Goal: Task Accomplishment & Management: Use online tool/utility

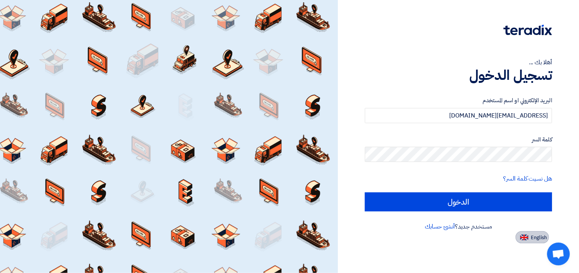
click at [530, 239] on button "English" at bounding box center [532, 237] width 33 height 12
type input "Sign in"
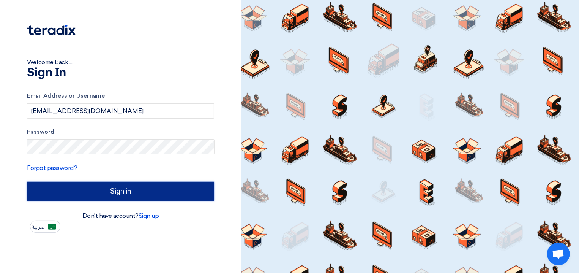
drag, startPoint x: 181, startPoint y: 195, endPoint x: 165, endPoint y: 186, distance: 18.9
click at [180, 196] on input "Sign in" at bounding box center [120, 190] width 187 height 19
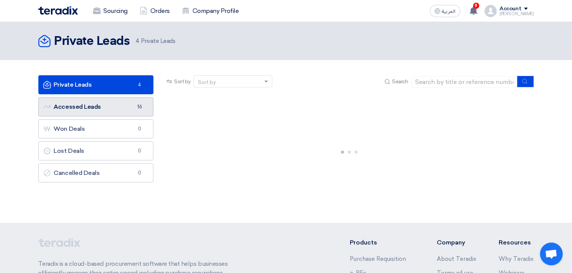
click at [83, 109] on link "Accessed Leads Accessed Leads 16" at bounding box center [95, 106] width 115 height 19
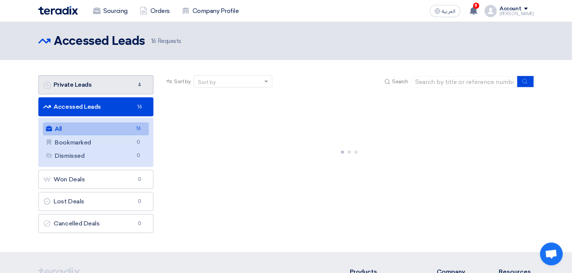
click at [110, 86] on link "Private Leads Private Leads 4" at bounding box center [95, 84] width 115 height 19
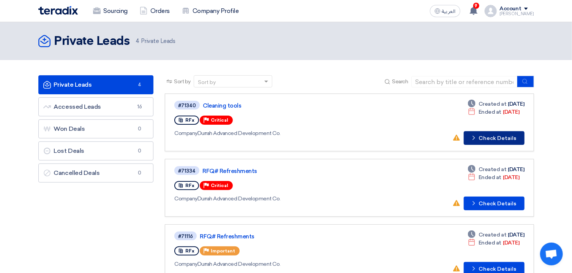
click at [500, 139] on button "Check details Check Details" at bounding box center [494, 138] width 61 height 14
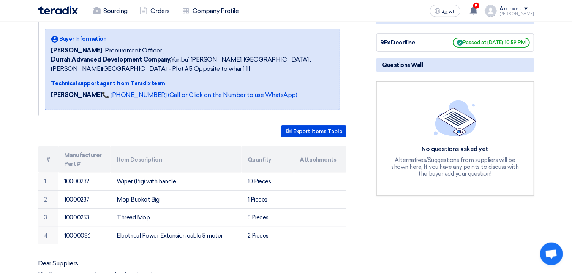
scroll to position [41, 0]
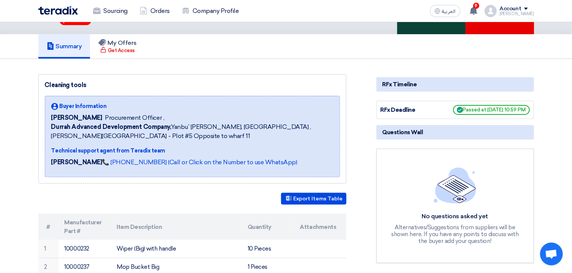
click at [437, 30] on div "Accept Invitation" at bounding box center [431, 7] width 68 height 53
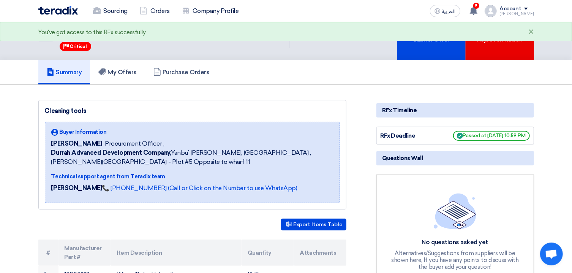
scroll to position [0, 0]
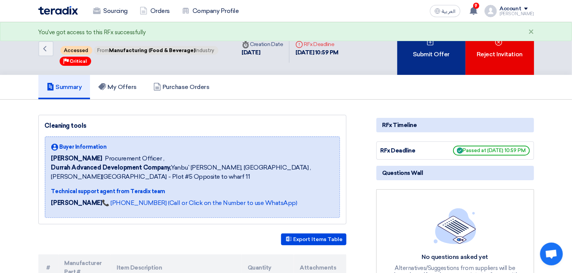
click at [436, 69] on div "Submit Offer" at bounding box center [431, 48] width 68 height 53
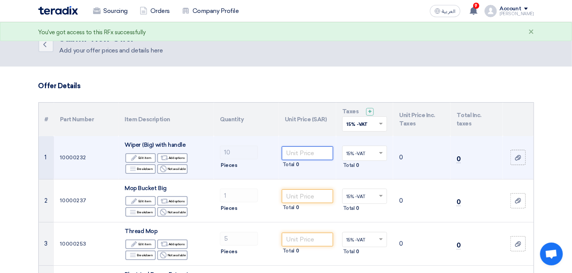
click at [303, 154] on input "number" at bounding box center [307, 153] width 51 height 14
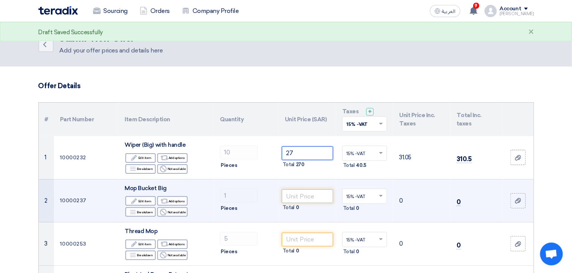
type input "27"
click at [312, 196] on input "number" at bounding box center [307, 196] width 51 height 14
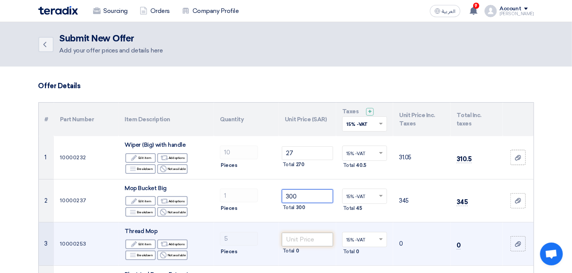
type input "300"
click at [320, 237] on input "number" at bounding box center [307, 239] width 51 height 14
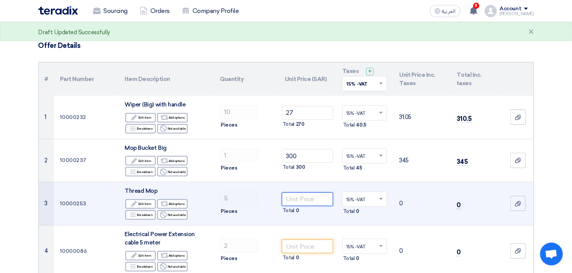
scroll to position [41, 0]
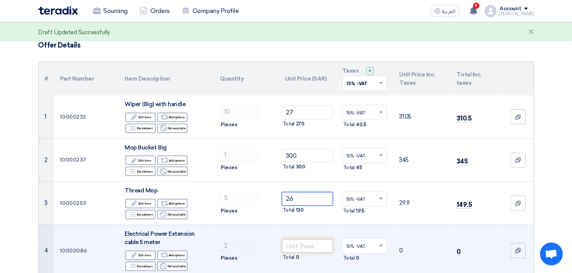
type input "26"
click at [308, 243] on input "number" at bounding box center [307, 246] width 51 height 14
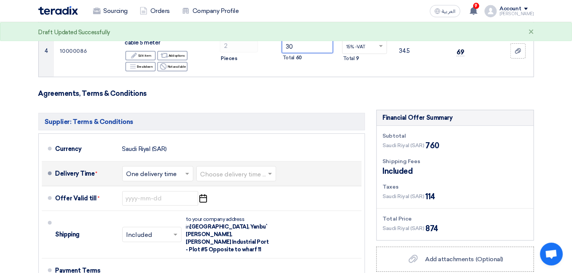
scroll to position [244, 0]
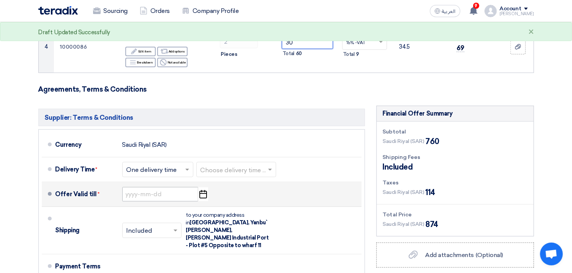
type input "30"
click at [142, 193] on input at bounding box center [160, 194] width 76 height 14
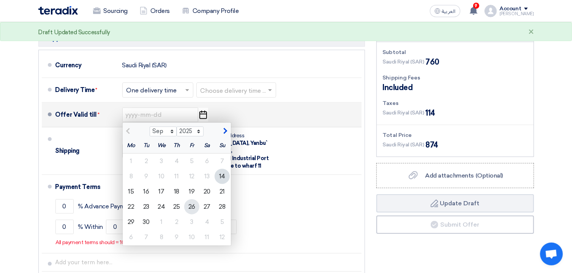
scroll to position [325, 0]
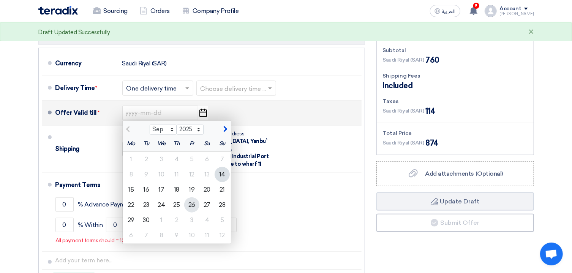
click at [193, 204] on div "26" at bounding box center [191, 204] width 15 height 15
click at [193, 204] on input "Receiving PO" at bounding box center [192, 204] width 76 height 14
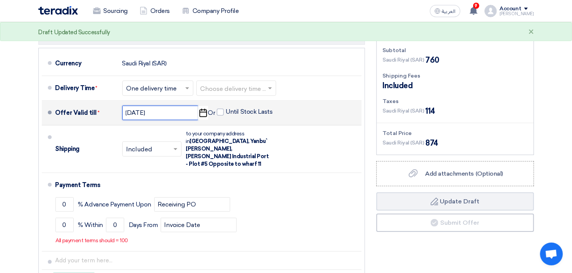
click at [142, 117] on input "[DATE]" at bounding box center [160, 113] width 76 height 14
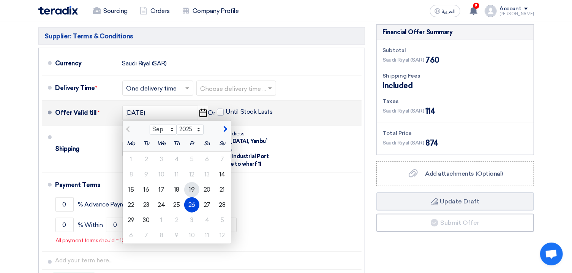
click at [193, 188] on div "19" at bounding box center [191, 189] width 15 height 15
type input "[DATE]"
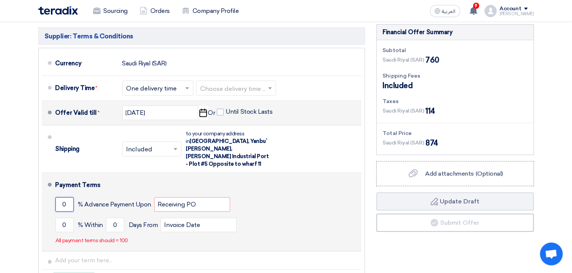
click at [68, 201] on input "0" at bounding box center [64, 204] width 18 height 14
click at [184, 201] on input "Receiving PO" at bounding box center [192, 204] width 76 height 14
click at [64, 218] on input "0" at bounding box center [64, 225] width 18 height 14
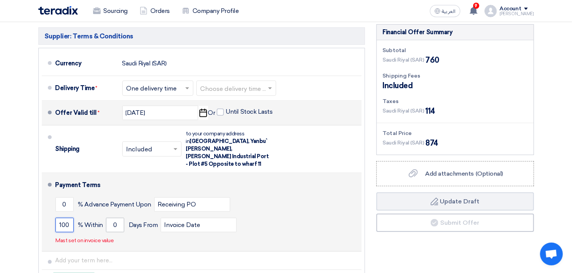
type input "100"
click at [120, 218] on input "0" at bounding box center [115, 225] width 18 height 14
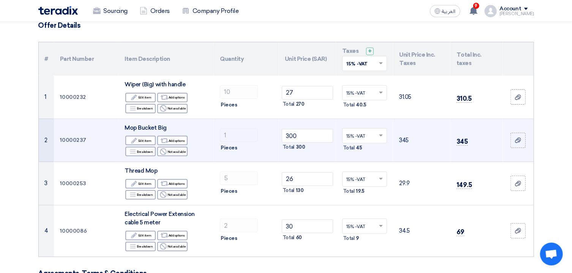
scroll to position [81, 0]
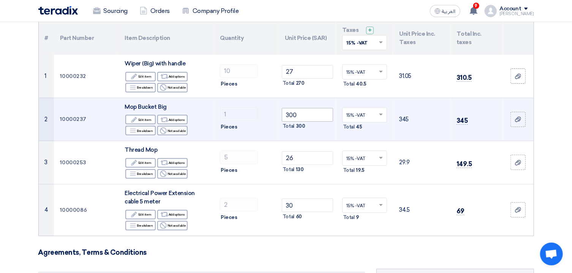
type input "30"
click at [295, 114] on input "300" at bounding box center [307, 115] width 51 height 14
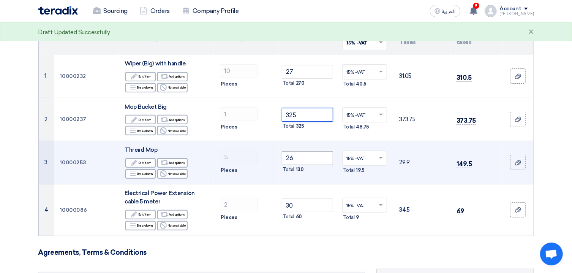
type input "325"
click at [293, 156] on input "26" at bounding box center [307, 158] width 51 height 14
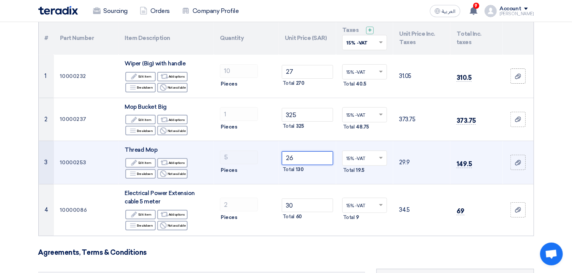
click at [293, 156] on input "26" at bounding box center [307, 158] width 51 height 14
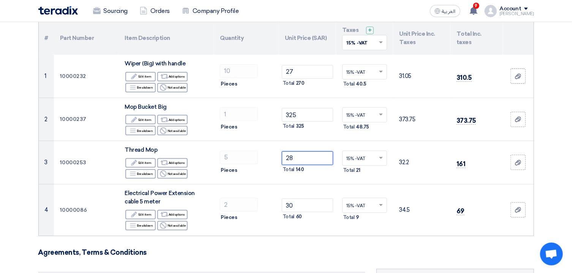
type input "28"
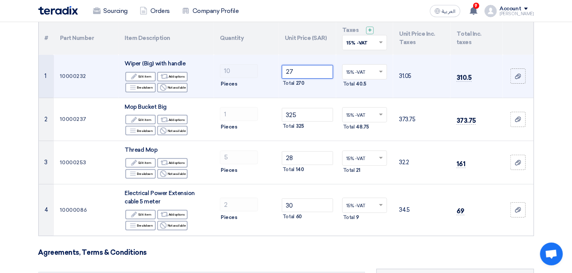
click at [301, 71] on input "27" at bounding box center [307, 72] width 51 height 14
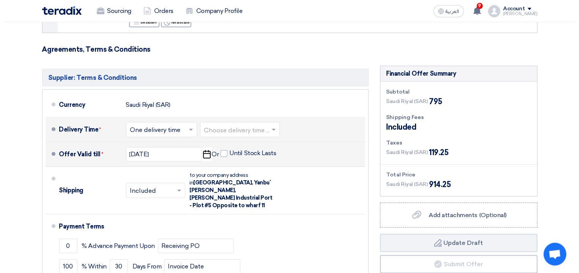
scroll to position [285, 0]
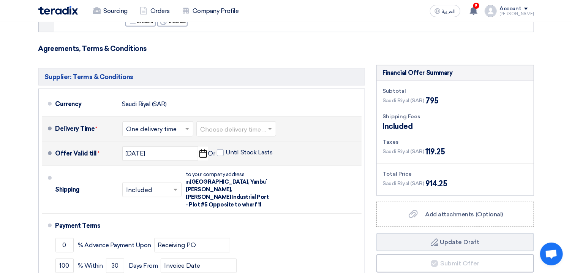
click at [225, 128] on input "text" at bounding box center [236, 129] width 72 height 11
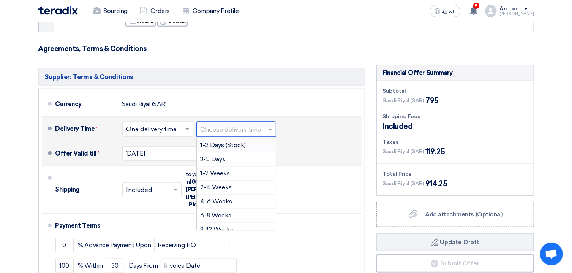
click at [171, 130] on input "text" at bounding box center [157, 129] width 63 height 11
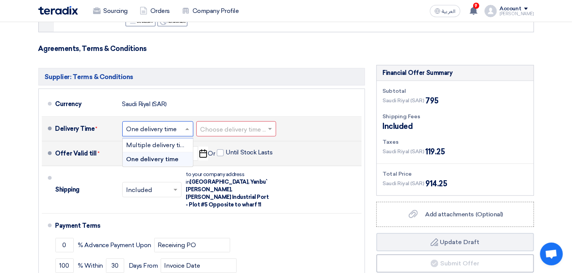
click at [238, 127] on input "text" at bounding box center [236, 129] width 72 height 11
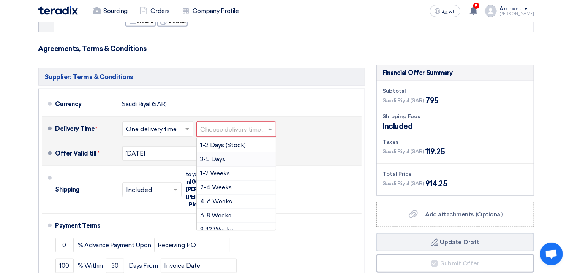
click at [228, 160] on div "3-5 Days" at bounding box center [236, 159] width 79 height 14
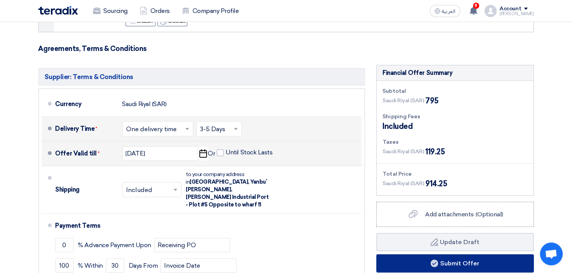
click at [444, 265] on button "Submit Offer" at bounding box center [455, 263] width 158 height 18
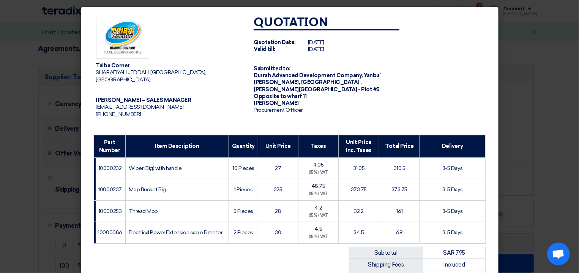
scroll to position [133, 0]
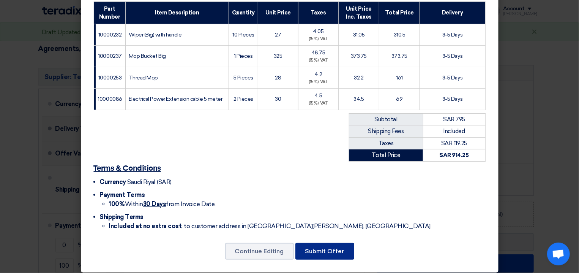
click at [322, 243] on button "Submit Offer" at bounding box center [324, 251] width 59 height 17
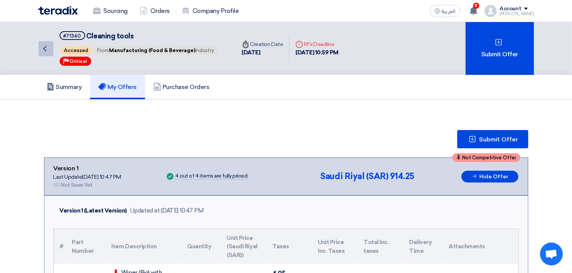
click at [46, 50] on icon "Back" at bounding box center [44, 48] width 9 height 9
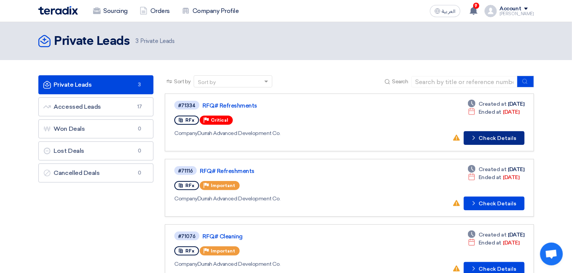
click at [495, 137] on button "Check details Check Details" at bounding box center [494, 138] width 61 height 14
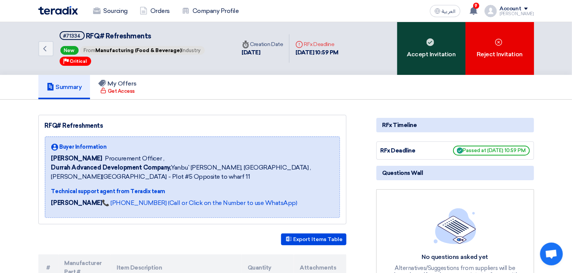
click at [414, 45] on div "Accept Invitation" at bounding box center [431, 48] width 68 height 53
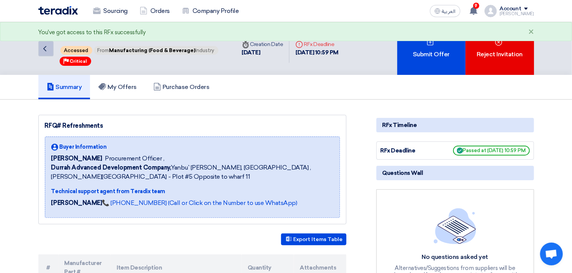
click at [48, 48] on icon "Back" at bounding box center [44, 48] width 9 height 9
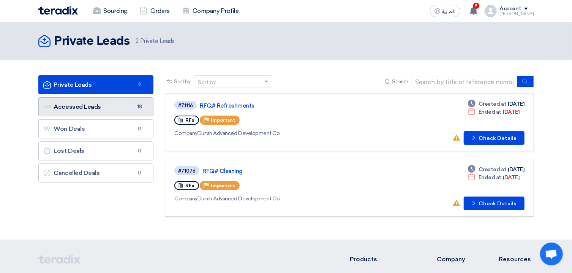
click at [109, 110] on link "Accessed Leads Accessed Leads 18" at bounding box center [95, 106] width 115 height 19
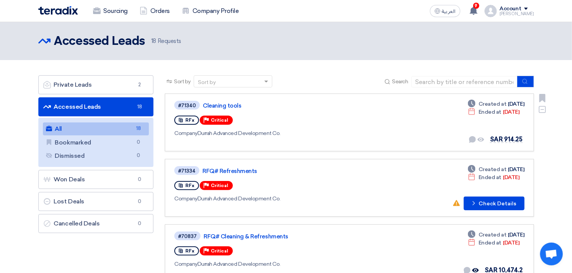
click at [374, 119] on div "RFx Priority Critical" at bounding box center [284, 120] width 220 height 12
click at [217, 105] on link "Cleaning tools" at bounding box center [298, 105] width 190 height 7
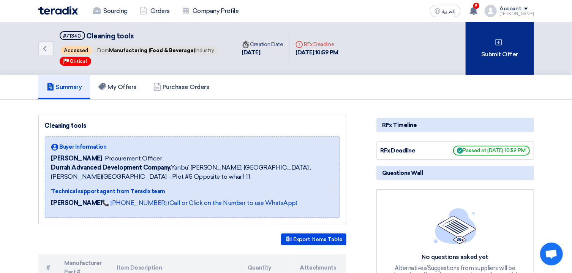
click at [502, 58] on div "Submit Offer" at bounding box center [499, 48] width 68 height 53
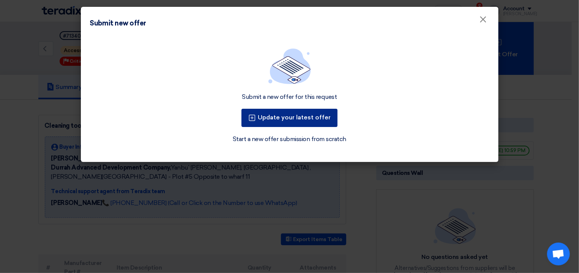
click at [300, 122] on button "Update your latest offer" at bounding box center [289, 118] width 96 height 18
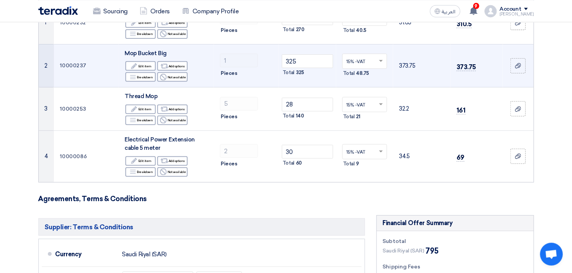
scroll to position [122, 0]
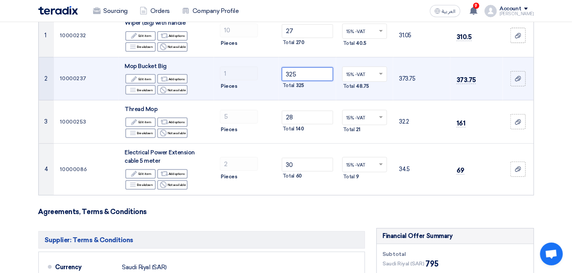
drag, startPoint x: 309, startPoint y: 72, endPoint x: 195, endPoint y: 83, distance: 114.8
click at [282, 81] on input "325" at bounding box center [307, 74] width 51 height 14
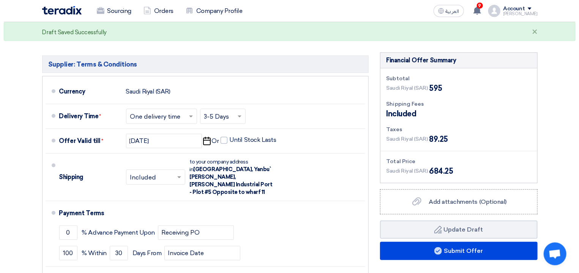
scroll to position [407, 0]
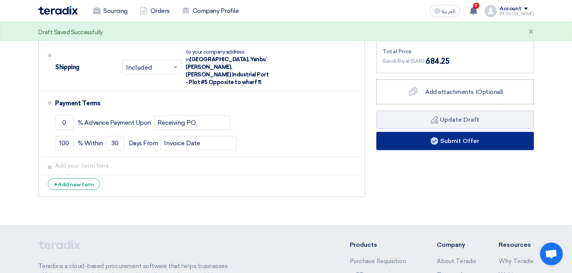
type input "125"
click at [408, 148] on button "Submit Offer" at bounding box center [455, 141] width 158 height 18
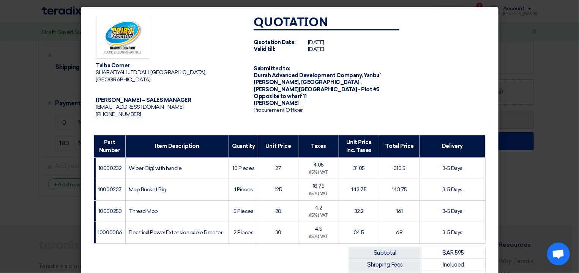
scroll to position [133, 0]
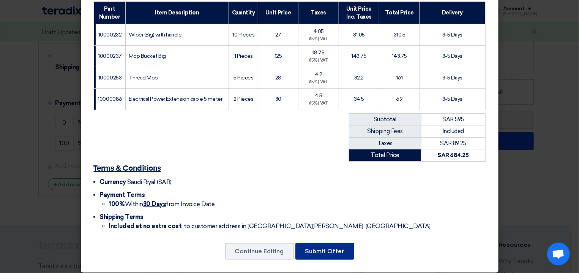
click at [330, 251] on button "Submit Offer" at bounding box center [324, 251] width 59 height 17
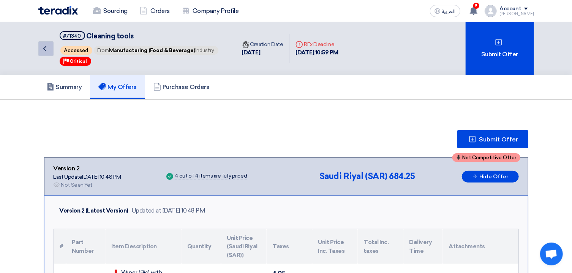
click at [44, 46] on icon "Back" at bounding box center [44, 48] width 9 height 9
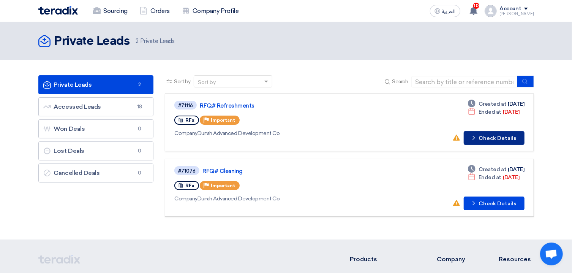
click at [502, 140] on button "Check details Check Details" at bounding box center [494, 138] width 61 height 14
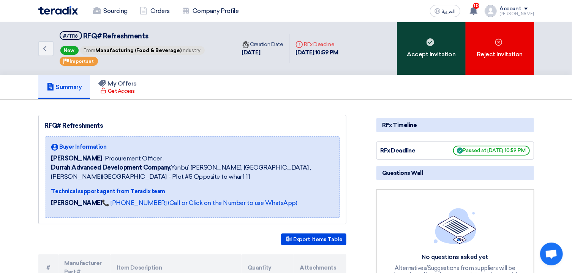
click at [422, 63] on div "Accept Invitation" at bounding box center [431, 48] width 68 height 53
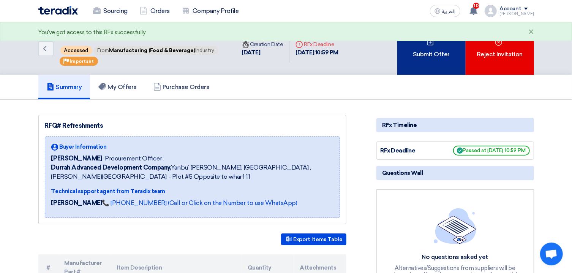
click at [422, 57] on div "Submit Offer" at bounding box center [431, 48] width 68 height 53
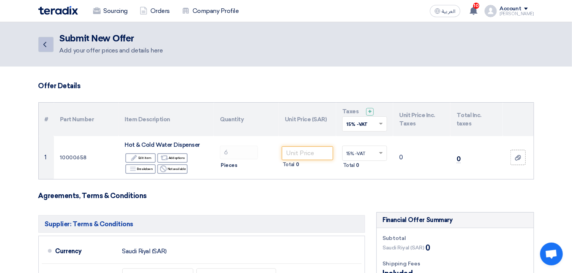
click at [48, 47] on icon "Back" at bounding box center [44, 44] width 9 height 9
